Goal: Information Seeking & Learning: Learn about a topic

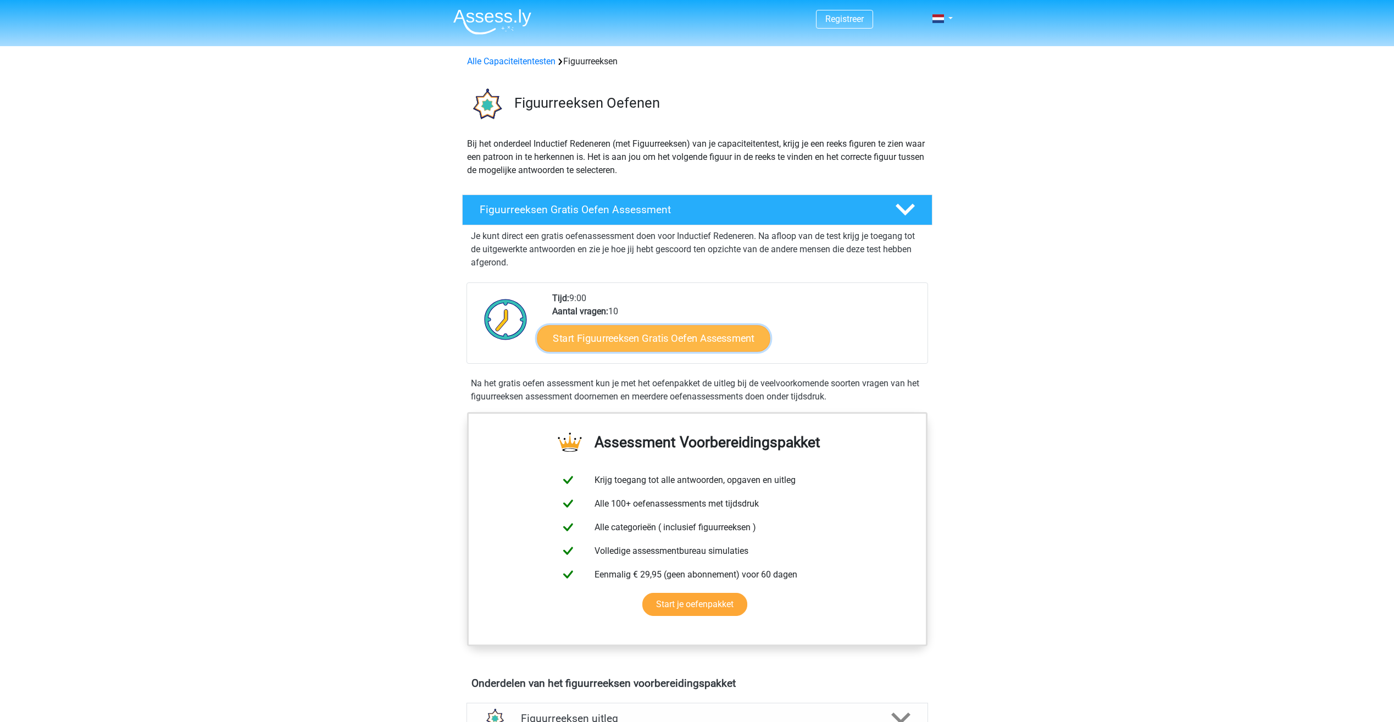
click at [672, 347] on link "Start Figuurreeksen Gratis Oefen Assessment" at bounding box center [653, 338] width 233 height 26
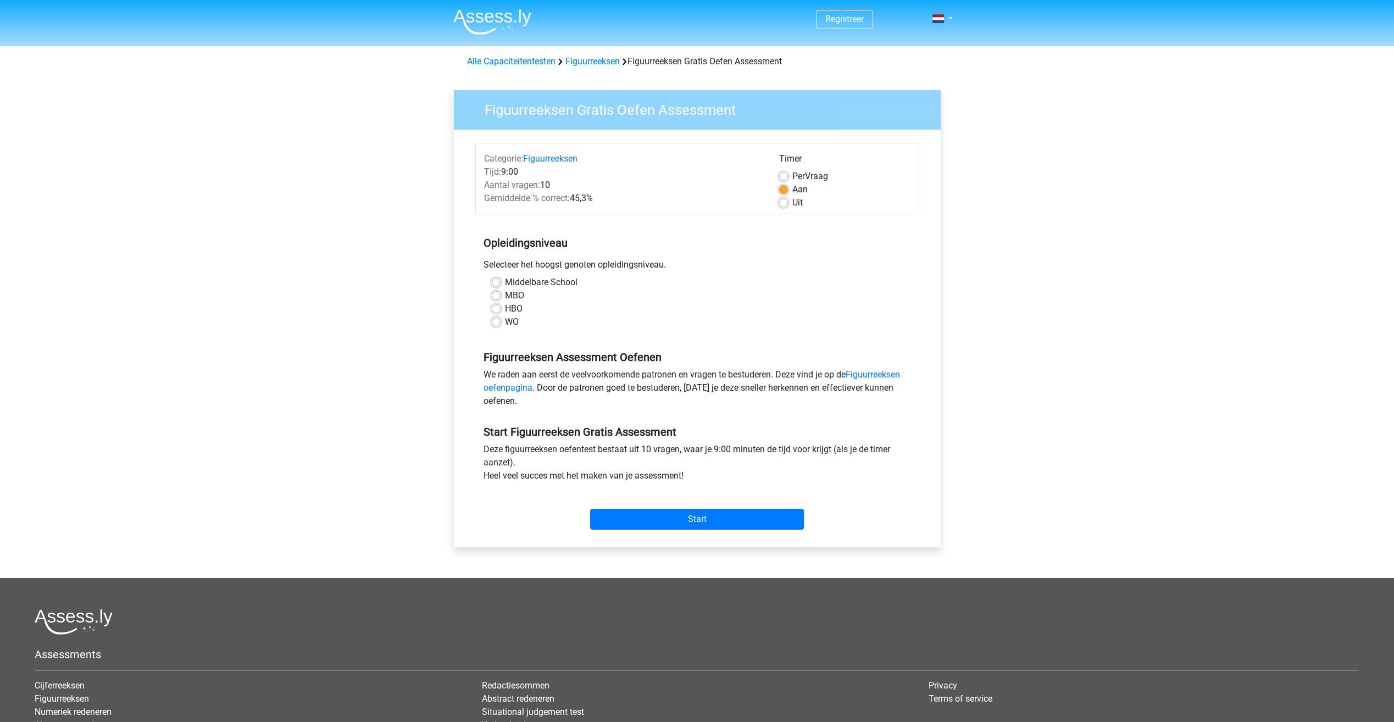
click at [505, 324] on label "WO" at bounding box center [512, 321] width 14 height 13
click at [494, 324] on input "WO" at bounding box center [496, 320] width 9 height 11
radio input "true"
click at [888, 372] on link "Figuurreeksen oefenpagina" at bounding box center [691, 381] width 416 height 24
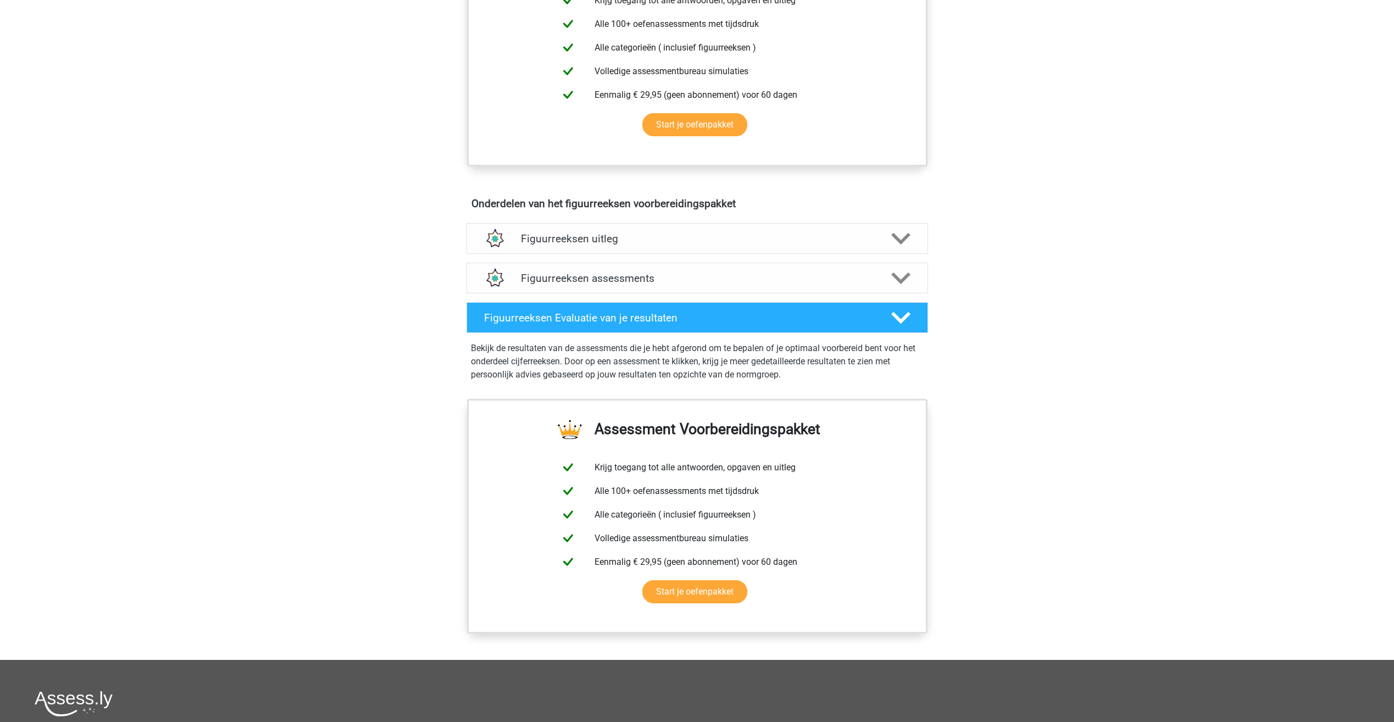
scroll to position [494, 0]
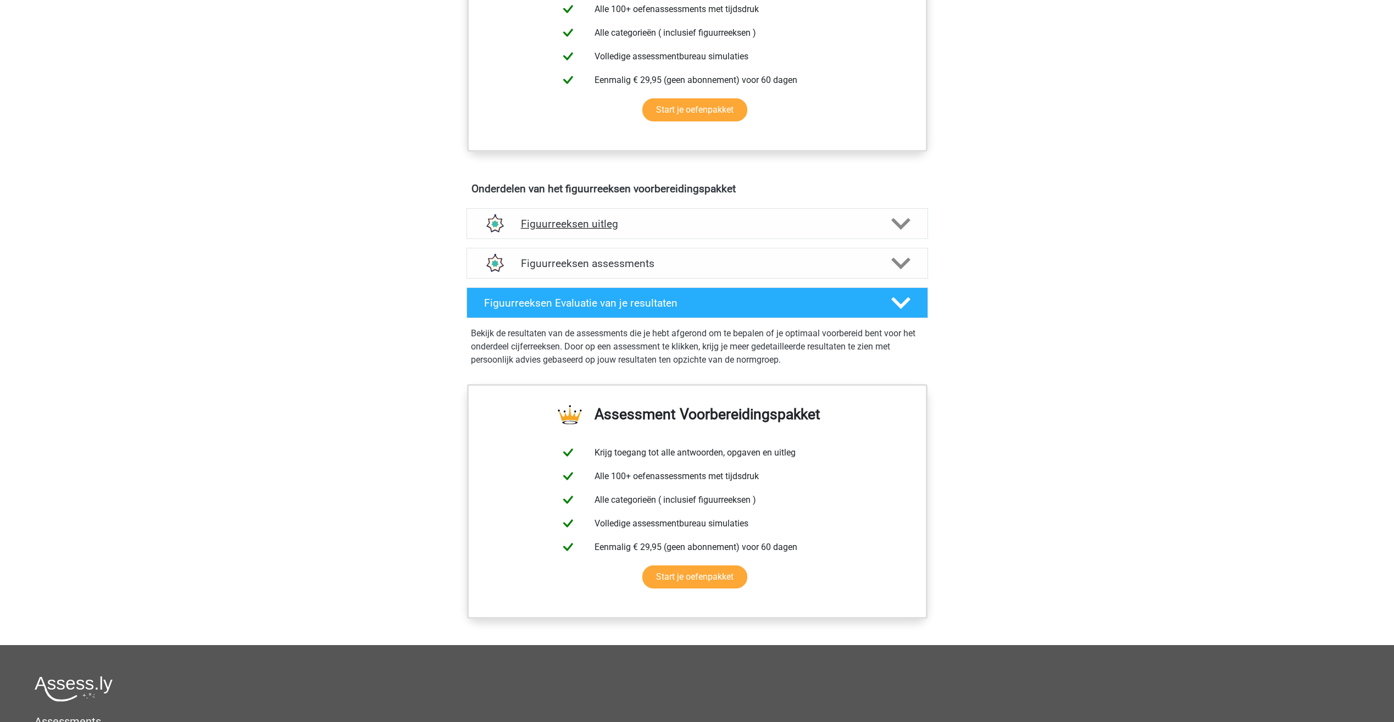
click at [899, 225] on polygon at bounding box center [900, 224] width 19 height 12
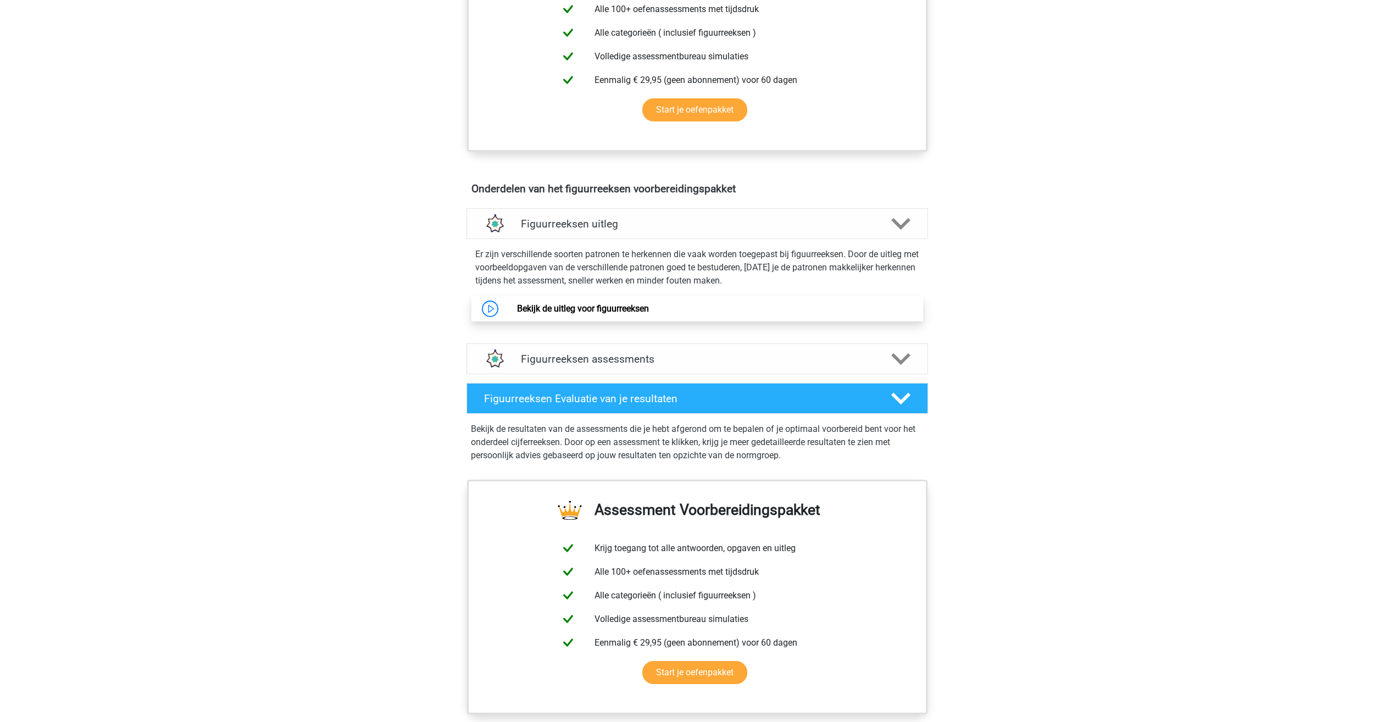
click at [571, 312] on link "Bekijk de uitleg voor figuurreeksen" at bounding box center [583, 308] width 132 height 10
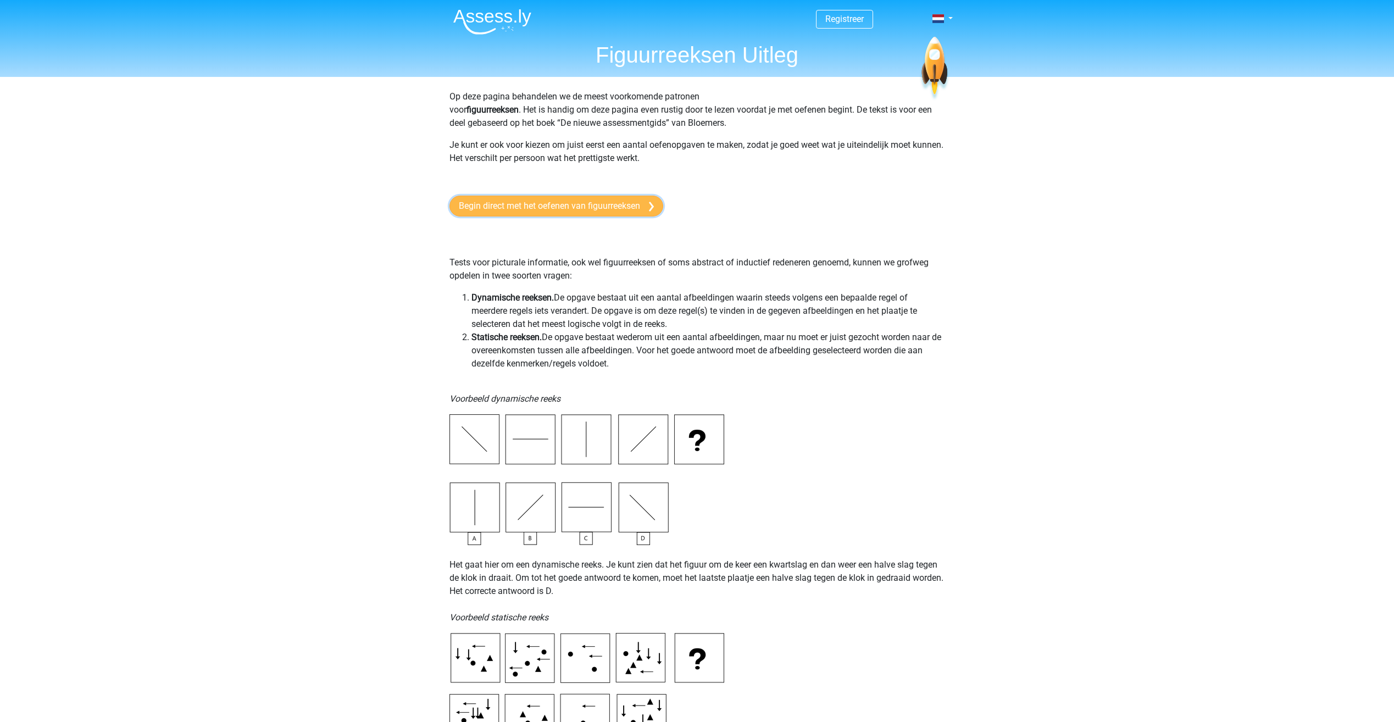
click at [618, 203] on link "Begin direct met het oefenen van figuurreeksen" at bounding box center [556, 206] width 214 height 21
